Goal: Task Accomplishment & Management: Manage account settings

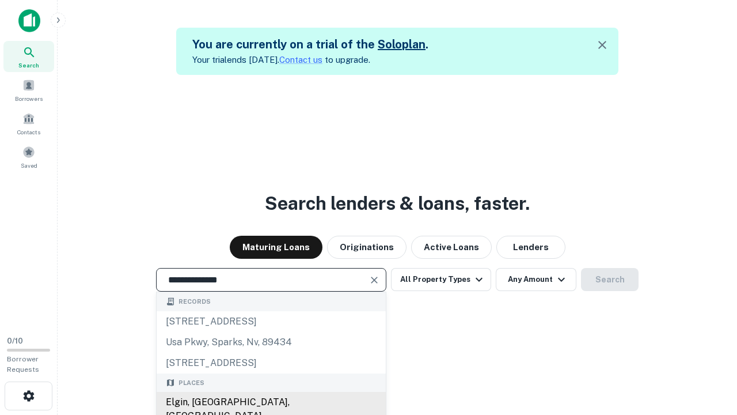
click at [271, 402] on div "Elgin, [GEOGRAPHIC_DATA], [GEOGRAPHIC_DATA]" at bounding box center [271, 408] width 229 height 35
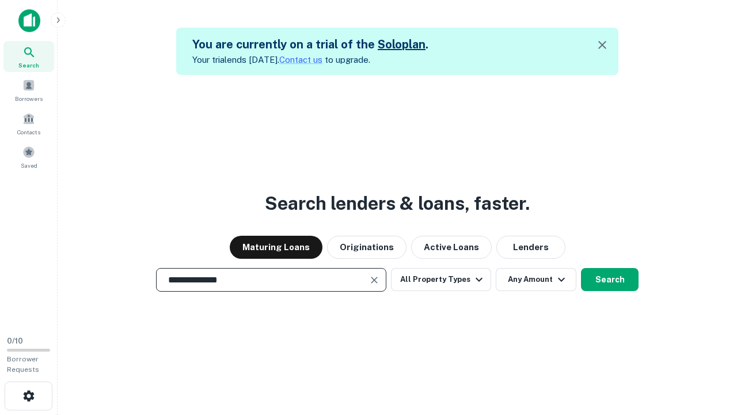
scroll to position [18, 0]
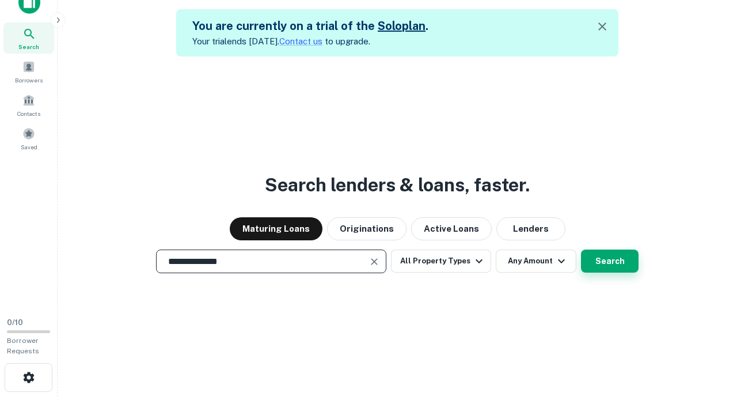
type input "**********"
click at [581, 249] on button "Search" at bounding box center [610, 260] width 58 height 23
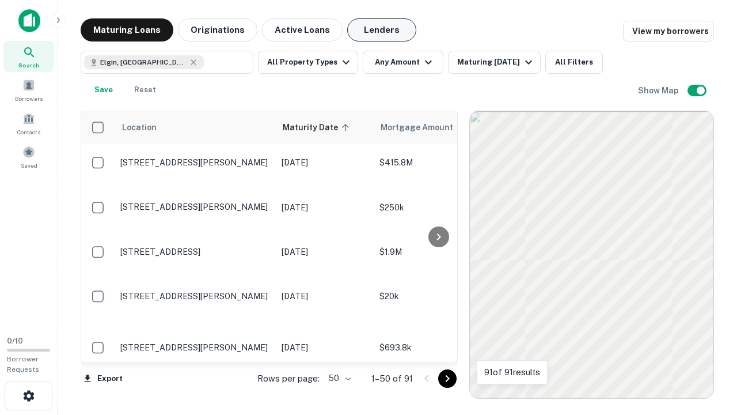
click at [382, 30] on button "Lenders" at bounding box center [381, 29] width 69 height 23
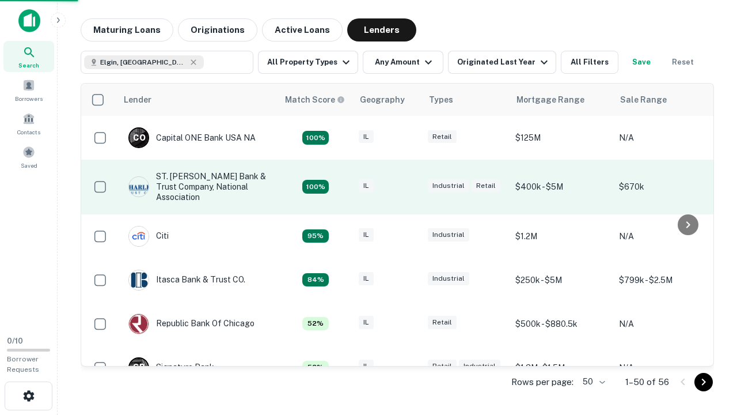
click at [409, 187] on div "IL" at bounding box center [388, 187] width 58 height 16
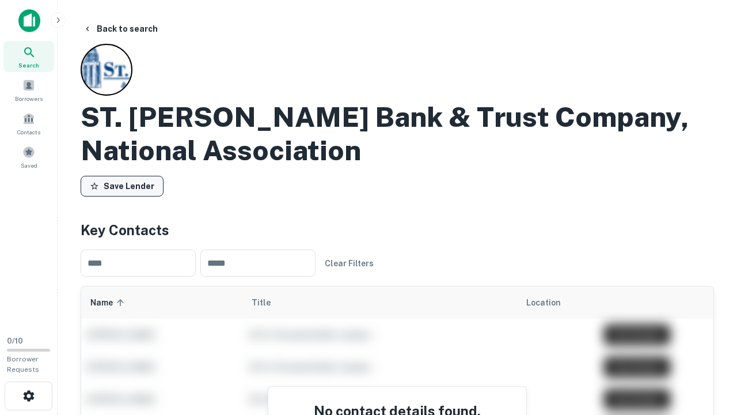
click at [122, 186] on button "Save Lender" at bounding box center [122, 186] width 83 height 21
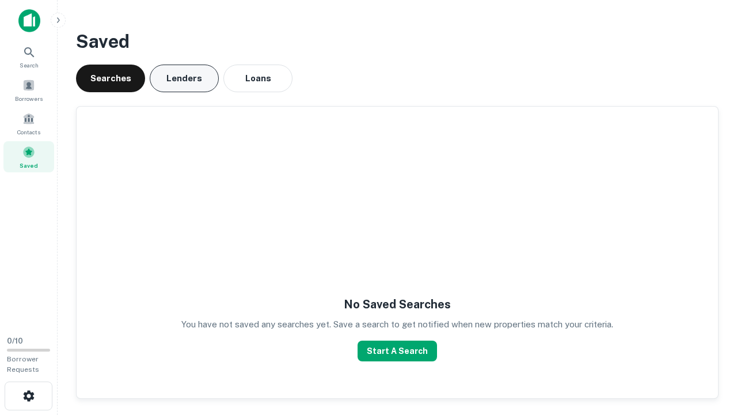
click at [184, 78] on button "Lenders" at bounding box center [184, 78] width 69 height 28
